Goal: Task Accomplishment & Management: Complete application form

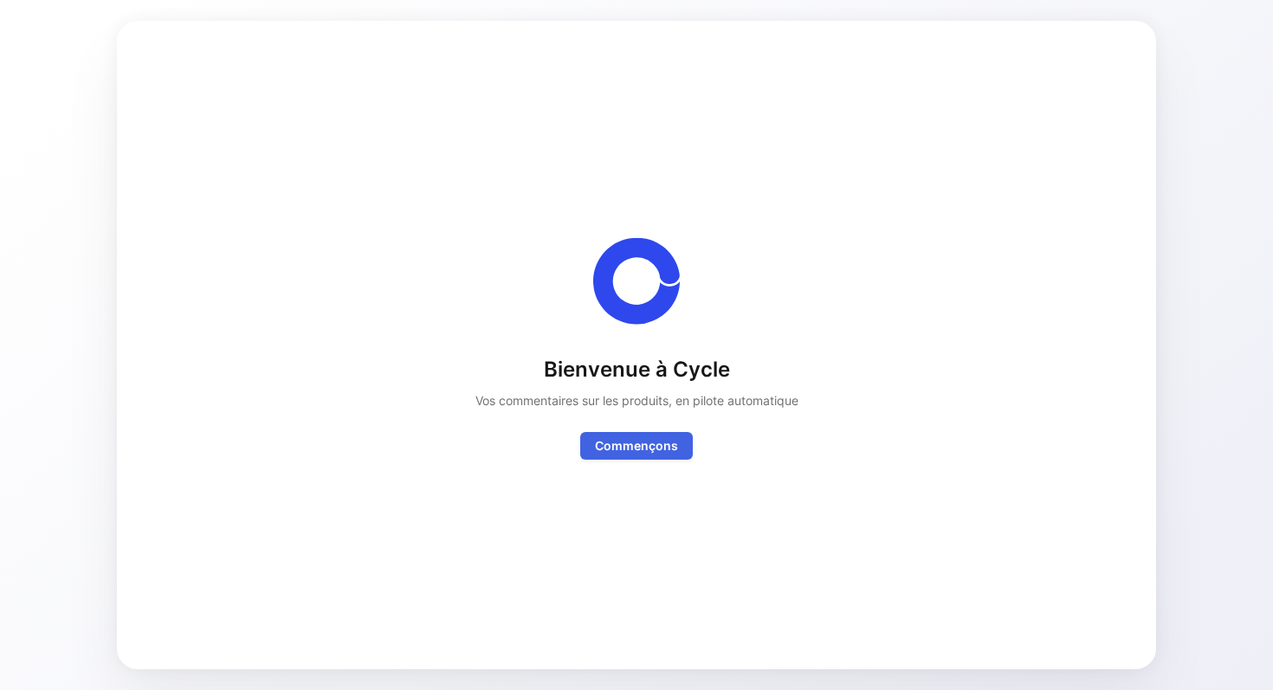
click at [652, 443] on font "Commençons" at bounding box center [636, 445] width 83 height 15
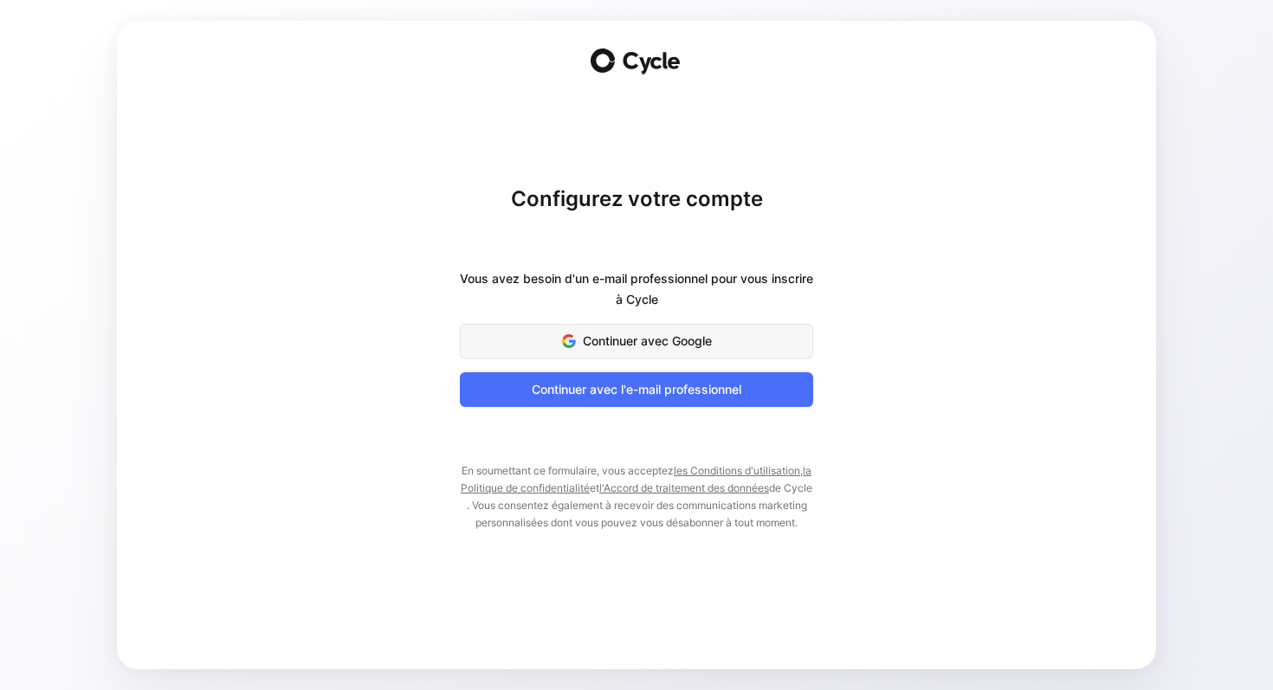
click at [626, 333] on font "Continuer avec Google" at bounding box center [647, 340] width 129 height 15
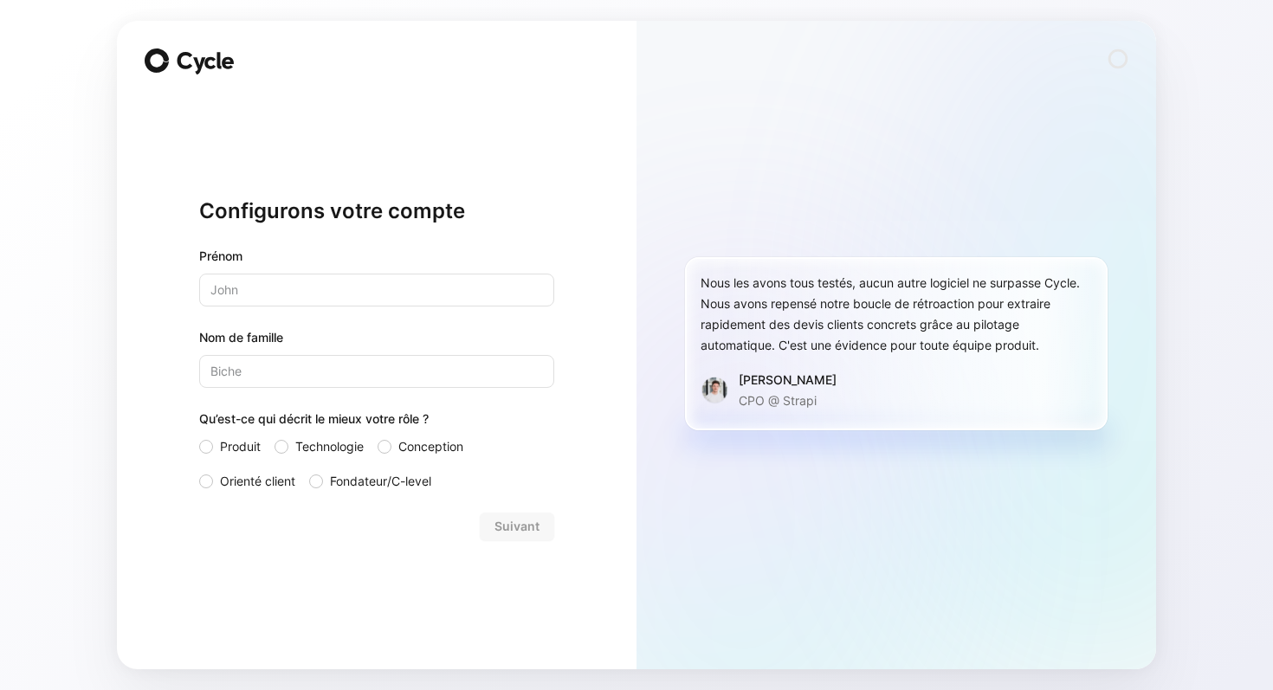
click at [381, 299] on input "text" at bounding box center [376, 290] width 355 height 33
click at [558, 282] on div "Configurons votre compte Prénom Nom de famille Qu’est-ce qui décrit le mieux vo…" at bounding box center [377, 345] width 520 height 649
click at [407, 292] on input "text" at bounding box center [376, 290] width 355 height 33
type input "Theo"
type input "Denys"
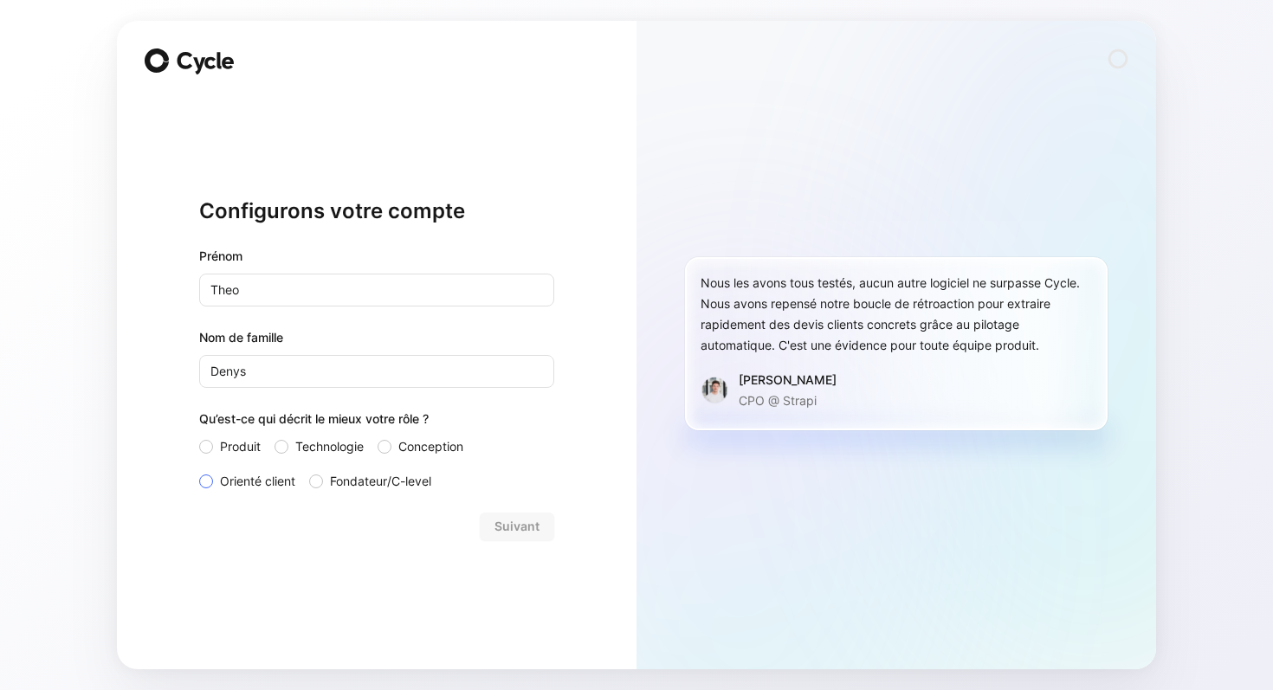
click at [234, 482] on font "Orienté client" at bounding box center [257, 481] width 75 height 15
click at [199, 471] on input "Orienté client" at bounding box center [199, 471] width 0 height 0
click at [520, 521] on font "Suivant" at bounding box center [516, 526] width 45 height 15
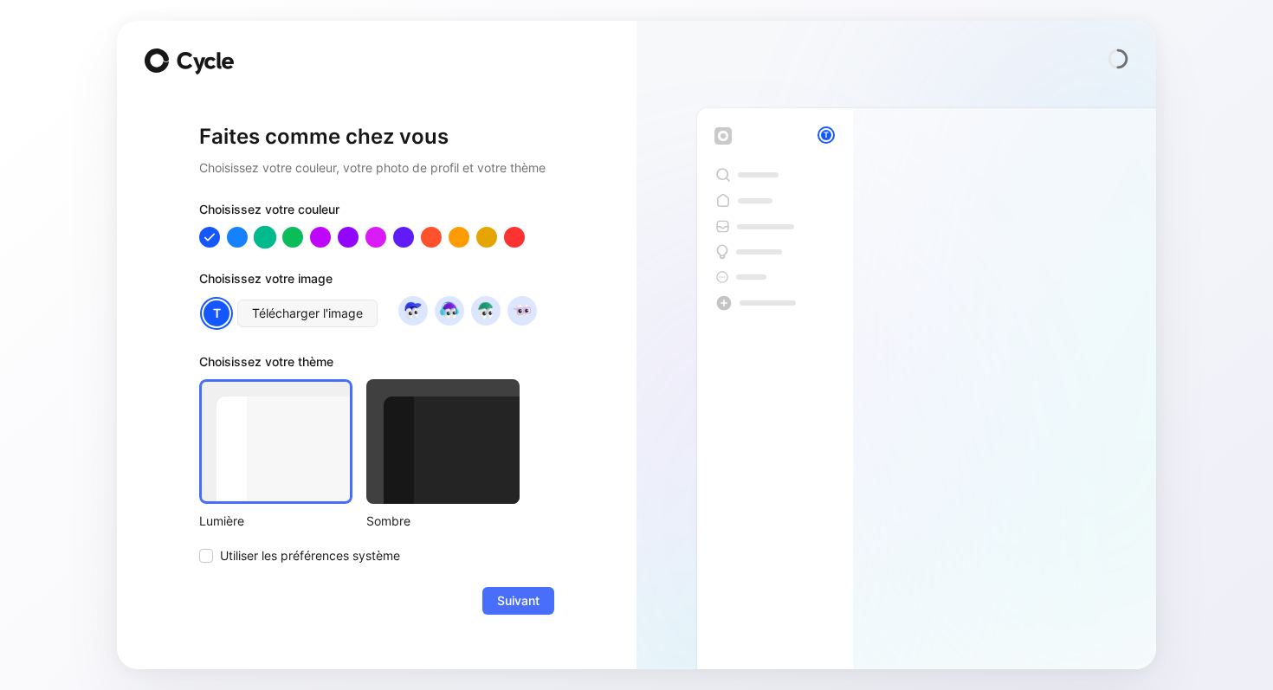
click at [267, 239] on div at bounding box center [265, 236] width 23 height 23
click at [237, 238] on div at bounding box center [237, 236] width 23 height 23
click at [267, 237] on div at bounding box center [265, 236] width 23 height 23
click at [488, 319] on img at bounding box center [485, 310] width 23 height 23
click at [452, 313] on img at bounding box center [448, 310] width 23 height 23
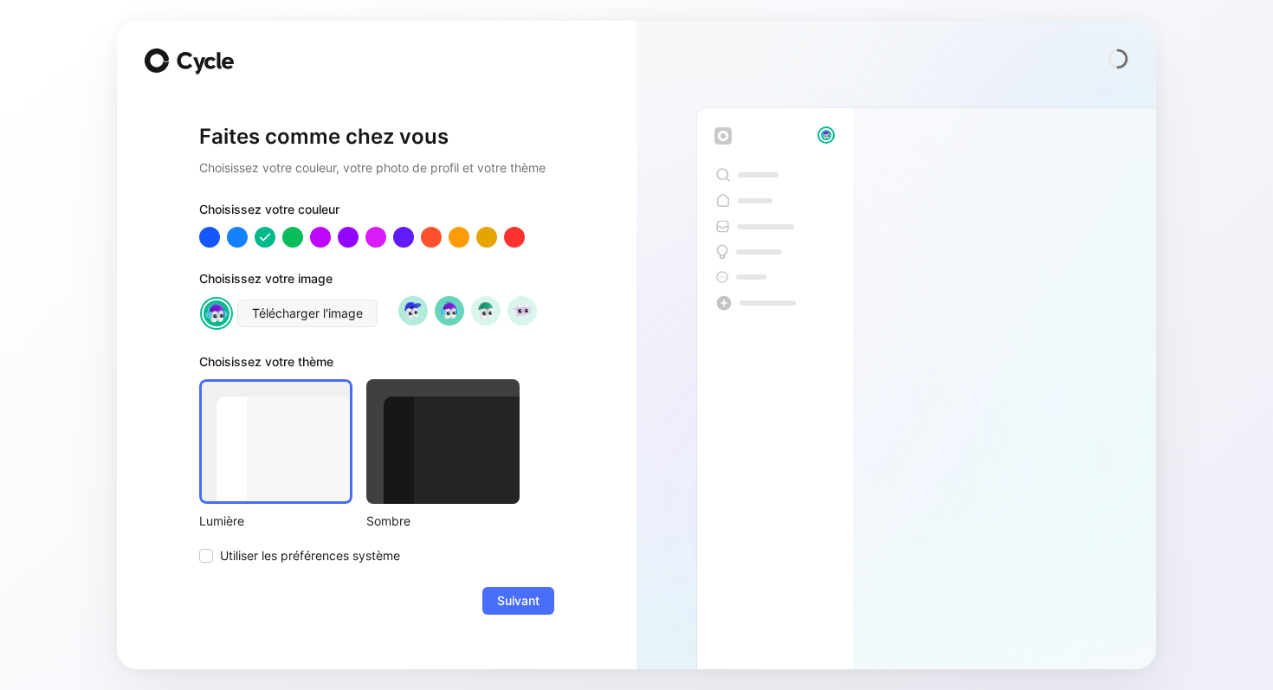
click at [419, 311] on img at bounding box center [412, 310] width 23 height 23
click at [447, 462] on div at bounding box center [442, 441] width 153 height 125
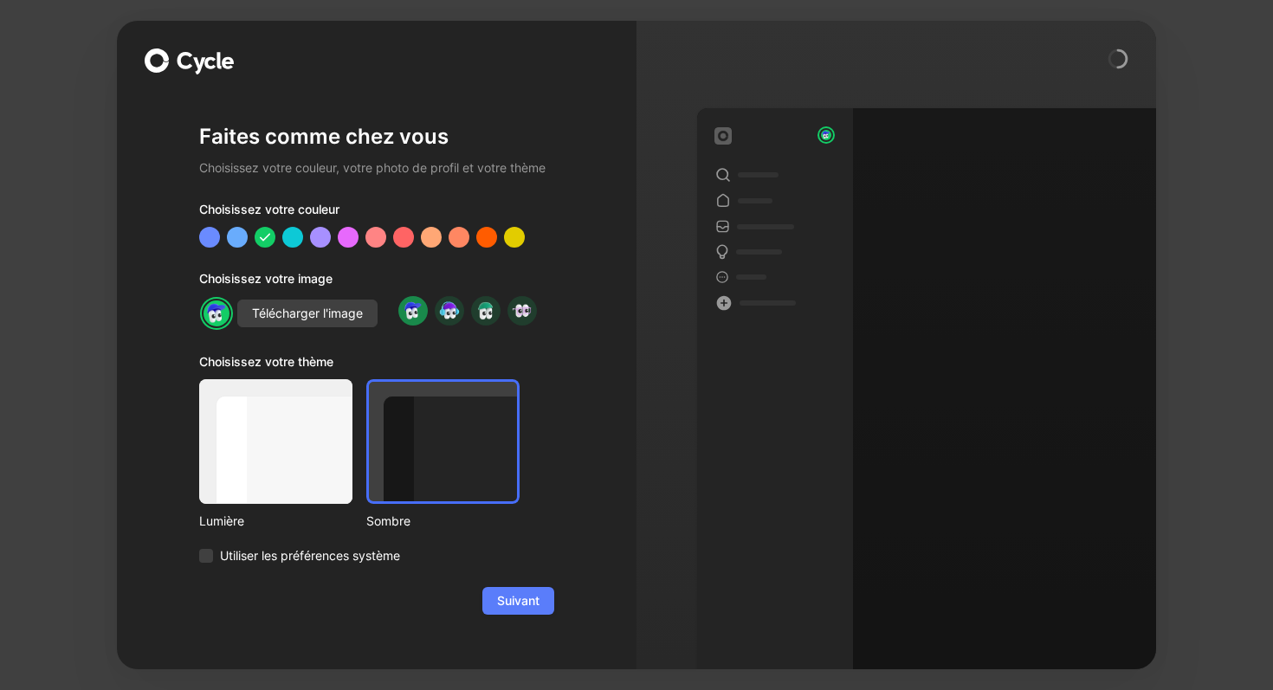
click at [528, 604] on font "Suivant" at bounding box center [518, 600] width 42 height 15
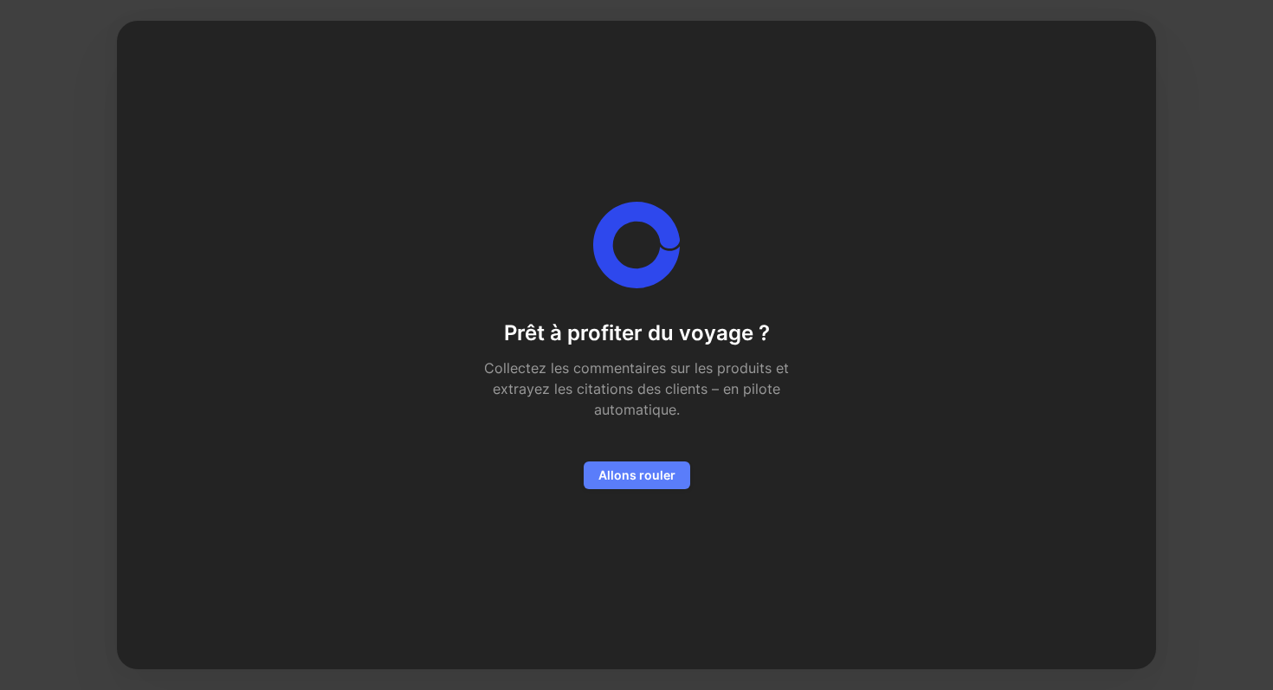
click at [629, 476] on font "Allons rouler" at bounding box center [636, 475] width 77 height 15
